Goal: Information Seeking & Learning: Learn about a topic

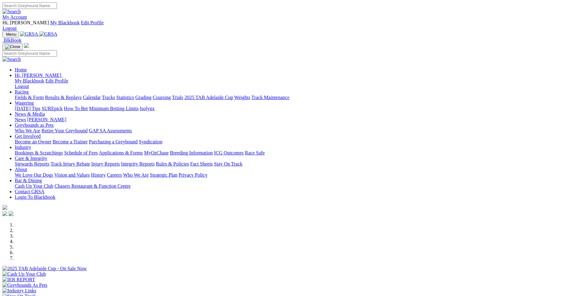
scroll to position [123, 0]
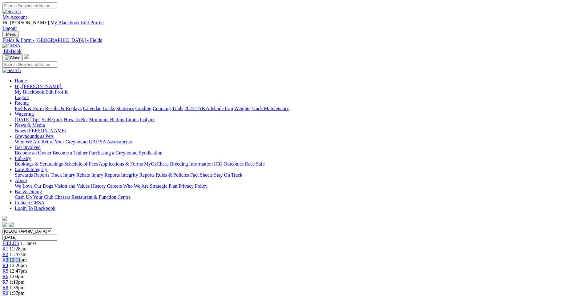
click at [214, 258] on div "R3 12:11pm" at bounding box center [291, 261] width 579 height 6
drag, startPoint x: 214, startPoint y: 96, endPoint x: 224, endPoint y: 113, distance: 19.9
click at [8, 258] on span "R3" at bounding box center [5, 260] width 6 height 5
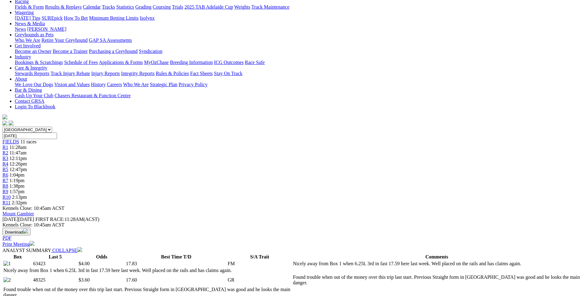
scroll to position [92, 0]
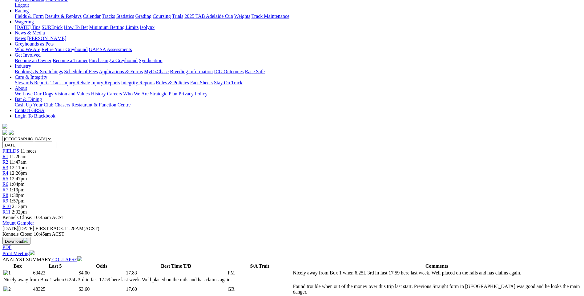
click at [373, 193] on div "R8 1:38pm" at bounding box center [291, 196] width 579 height 6
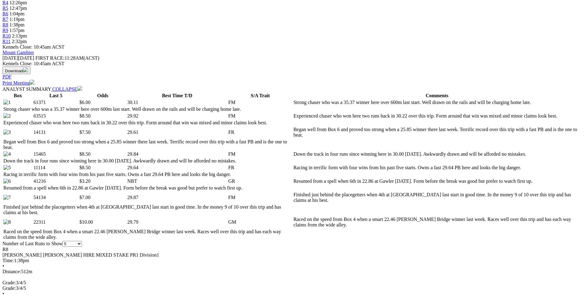
scroll to position [216, 0]
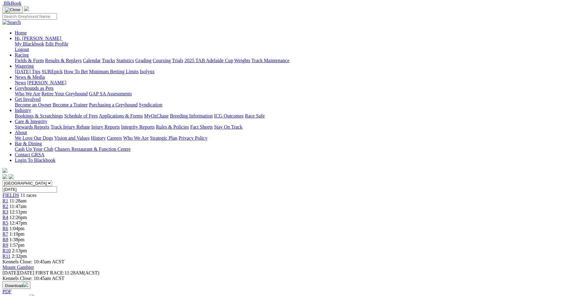
scroll to position [0, 0]
